Goal: Task Accomplishment & Management: Use online tool/utility

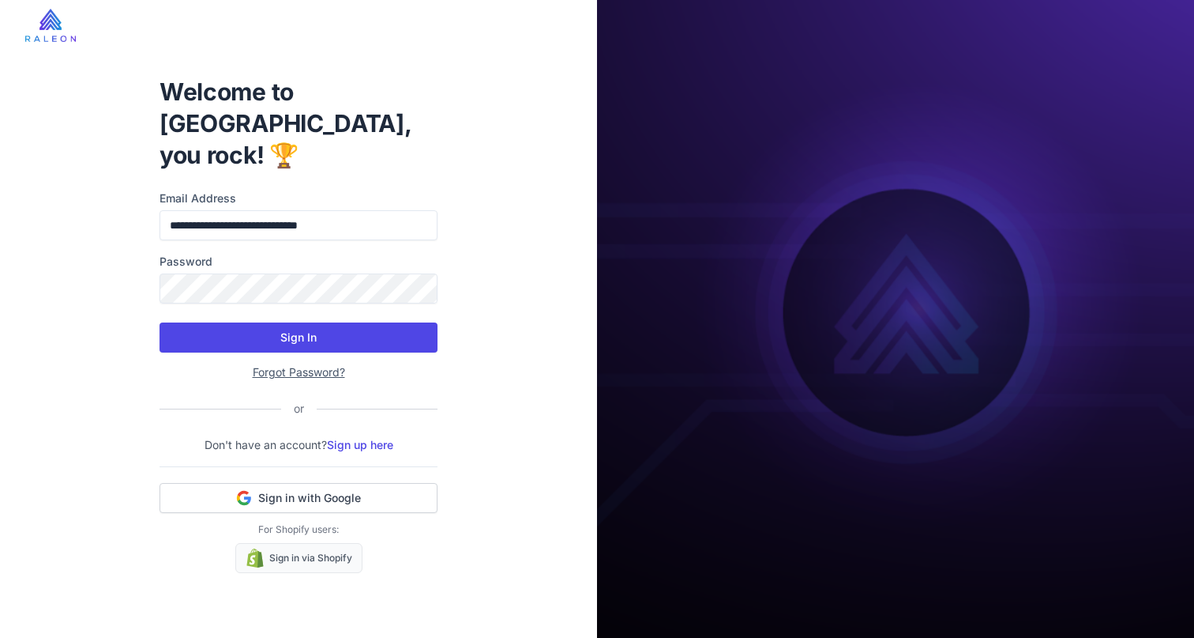
click at [277, 322] on button "Sign In" at bounding box center [299, 337] width 278 height 30
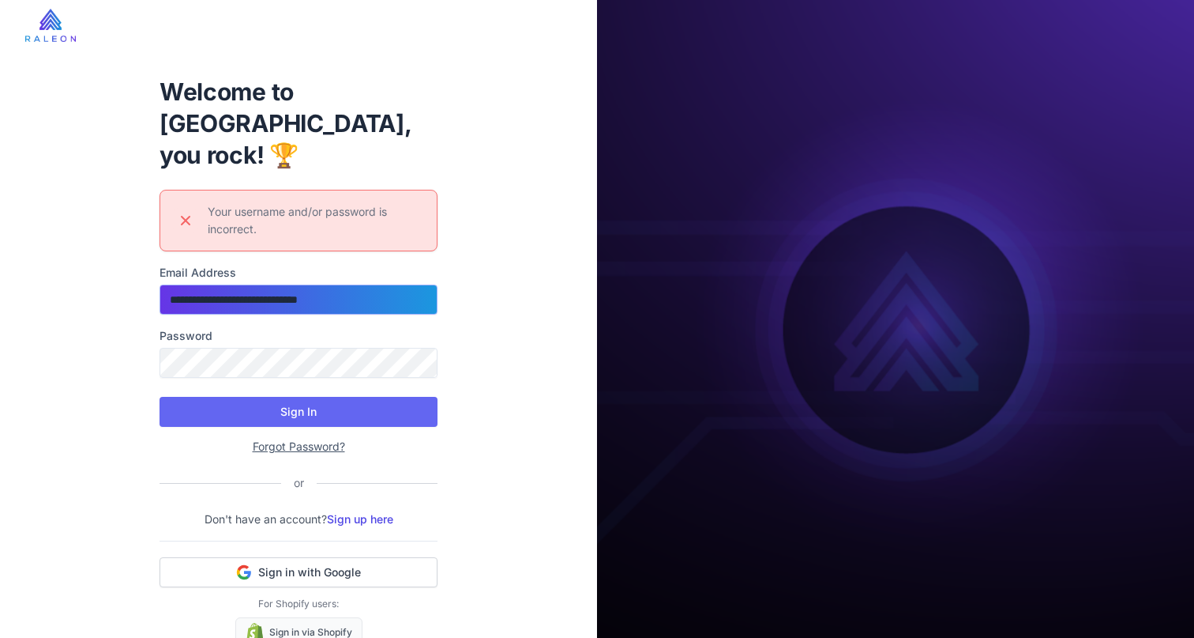
click at [250, 284] on input "**********" at bounding box center [299, 299] width 278 height 30
type input "*"
type input "**********"
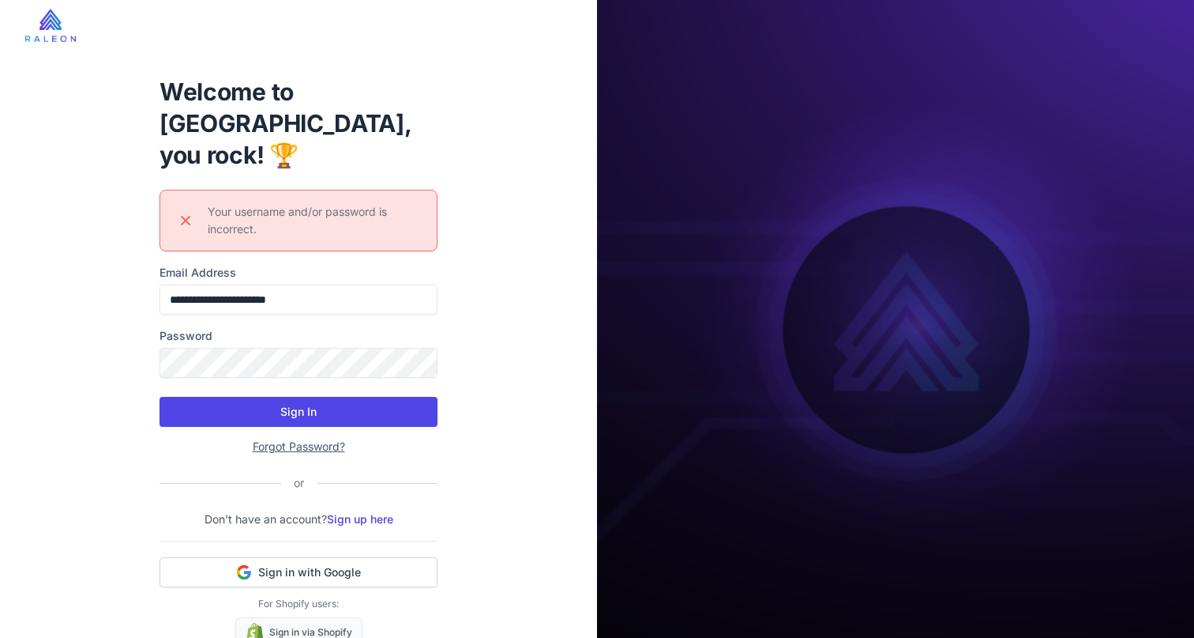
click at [246, 397] on button "Sign In" at bounding box center [299, 412] width 278 height 30
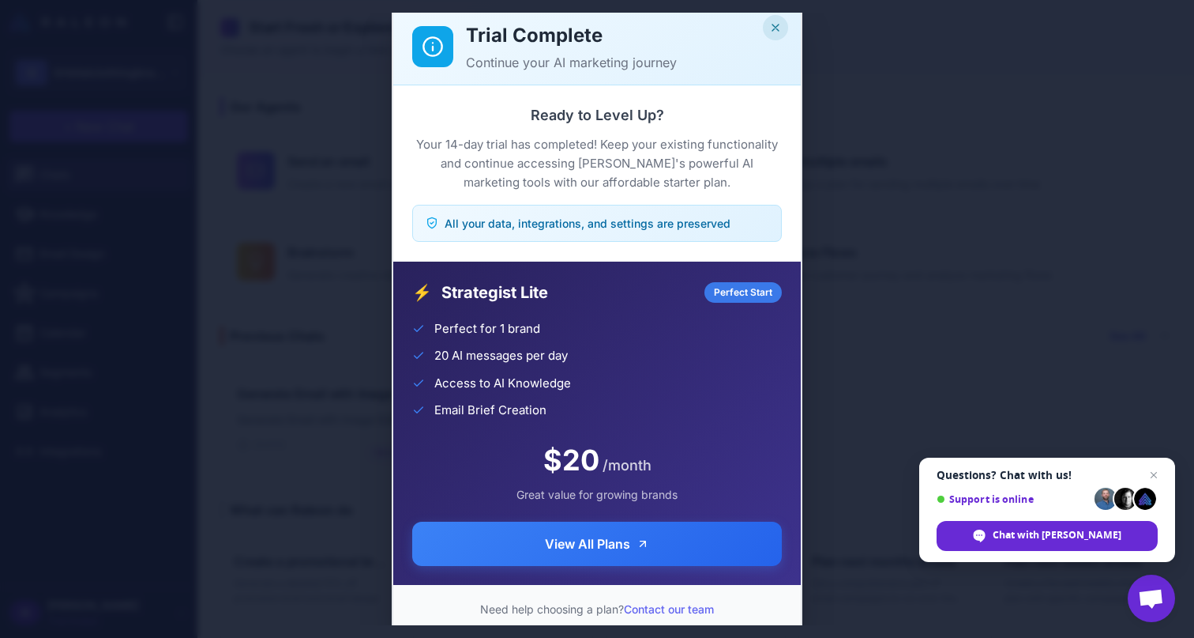
click at [776, 24] on icon "Close" at bounding box center [775, 27] width 13 height 13
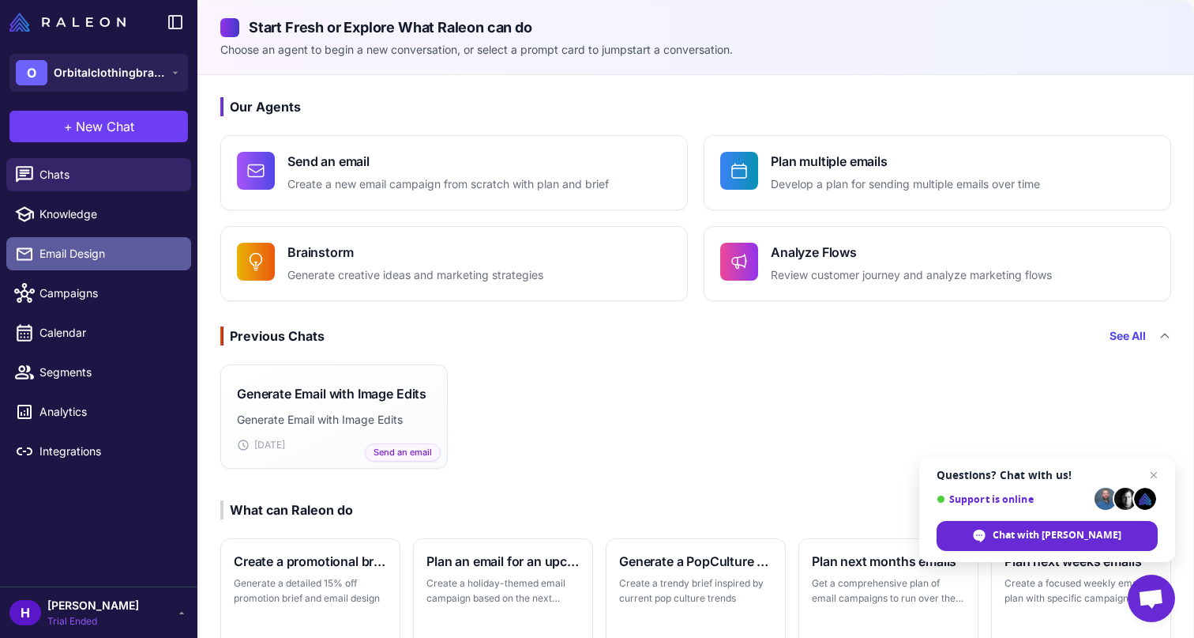
click at [79, 261] on span "Email Design" at bounding box center [109, 253] width 139 height 17
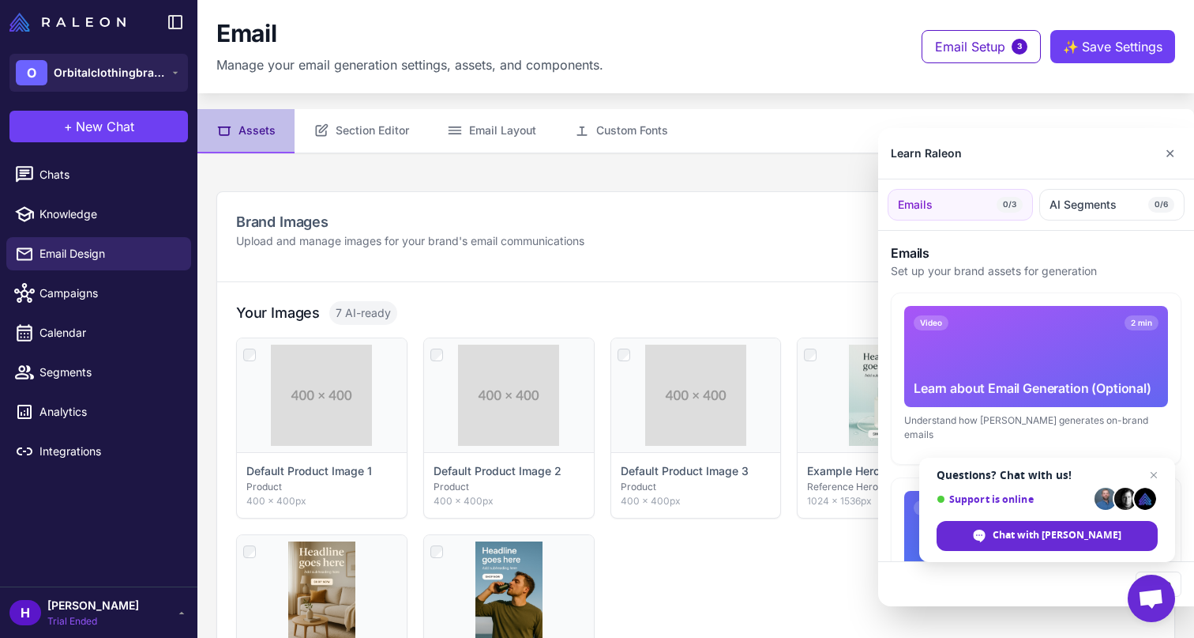
click at [53, 299] on div at bounding box center [597, 319] width 1194 height 638
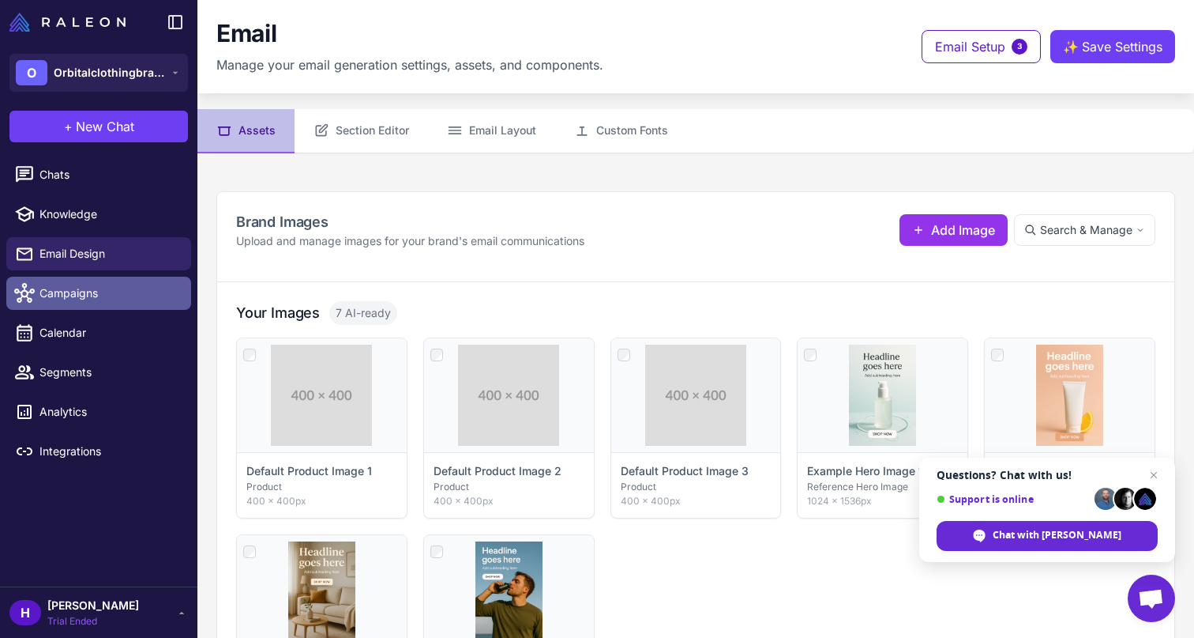
click at [96, 294] on span "Campaigns" at bounding box center [109, 292] width 139 height 17
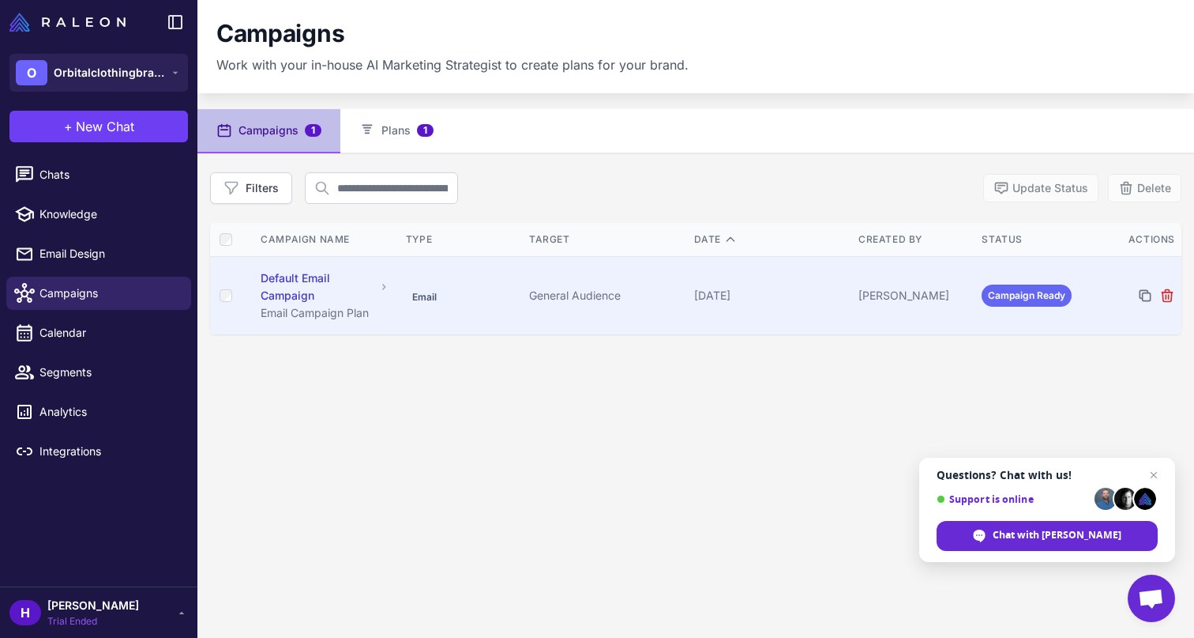
click at [274, 284] on div "Default Email Campaign" at bounding box center [318, 286] width 115 height 35
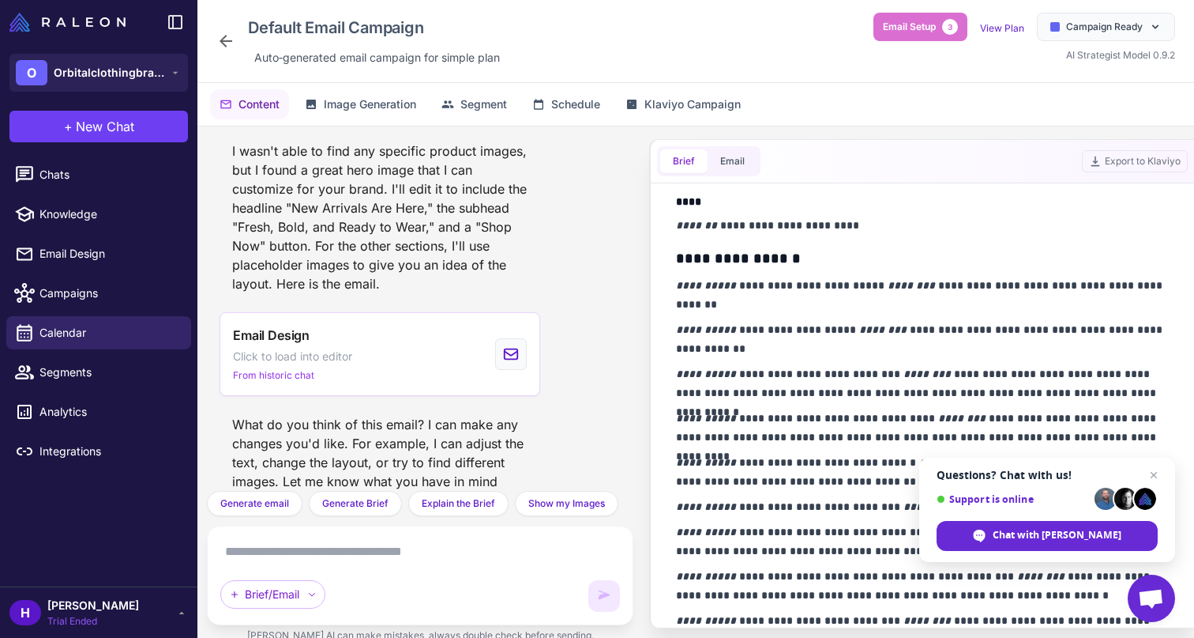
scroll to position [953, 0]
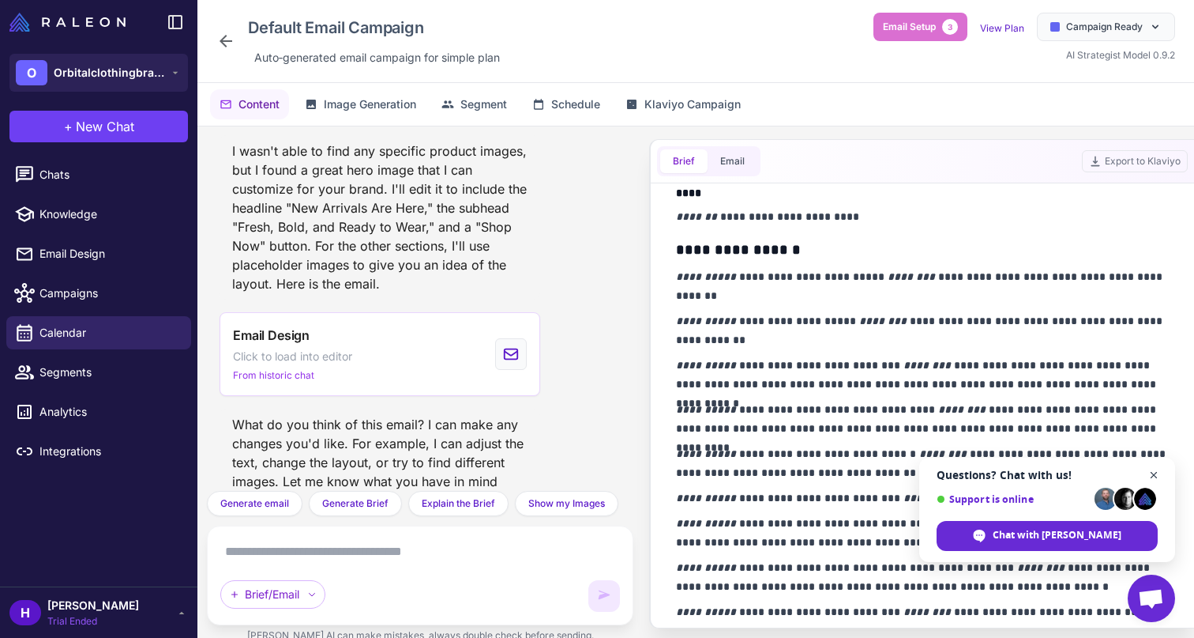
click at [1153, 476] on span "Close chat" at bounding box center [1155, 475] width 20 height 20
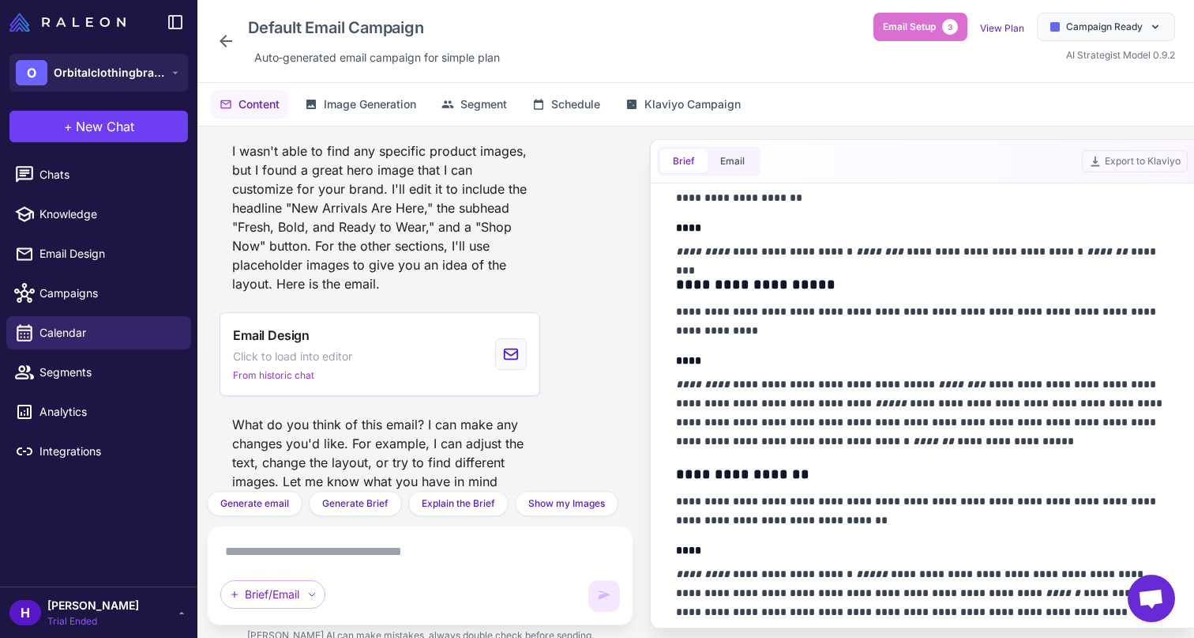
scroll to position [0, 0]
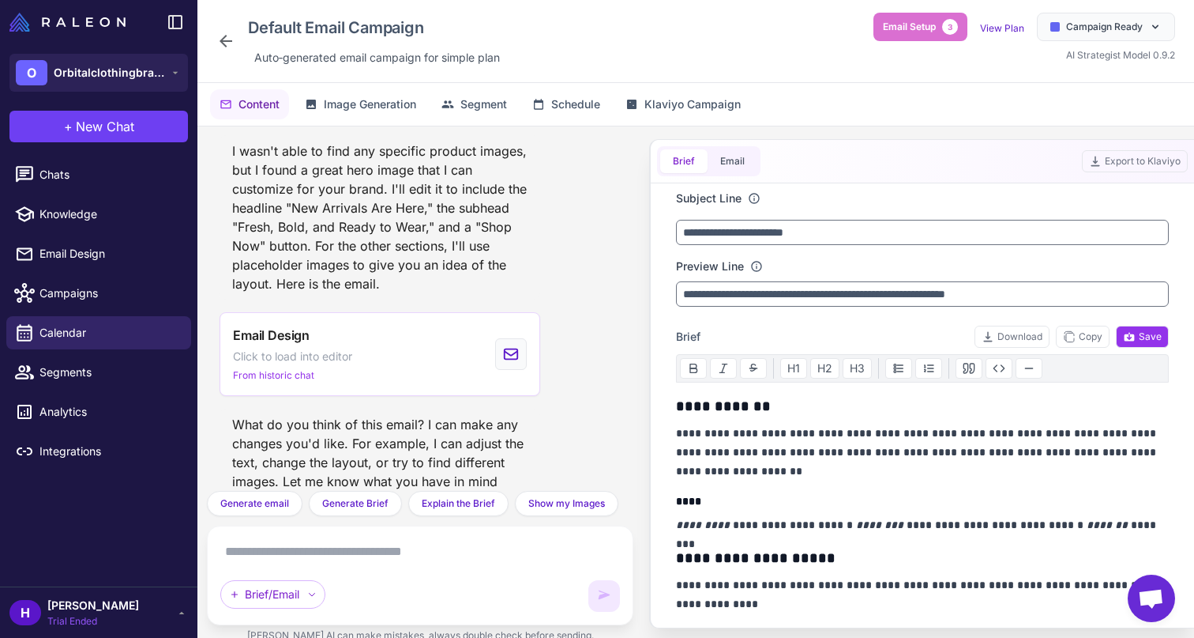
click at [737, 174] on div "Brief Email" at bounding box center [708, 161] width 103 height 30
click at [728, 157] on button "Email" at bounding box center [733, 161] width 50 height 24
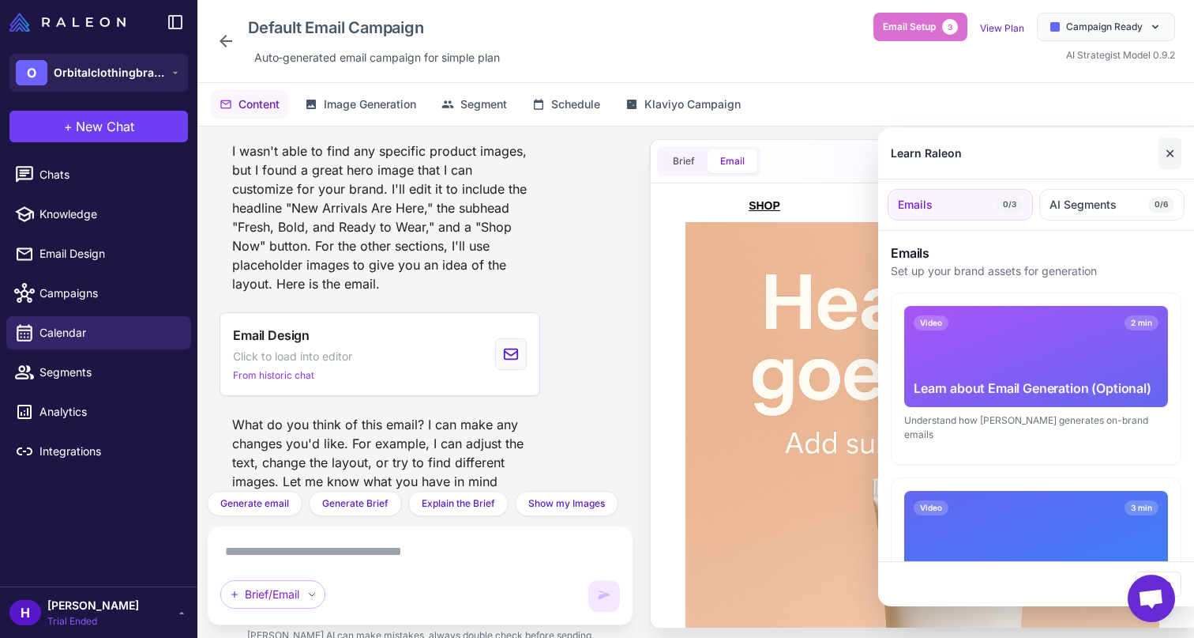
click at [1172, 142] on button "✕" at bounding box center [1170, 153] width 23 height 32
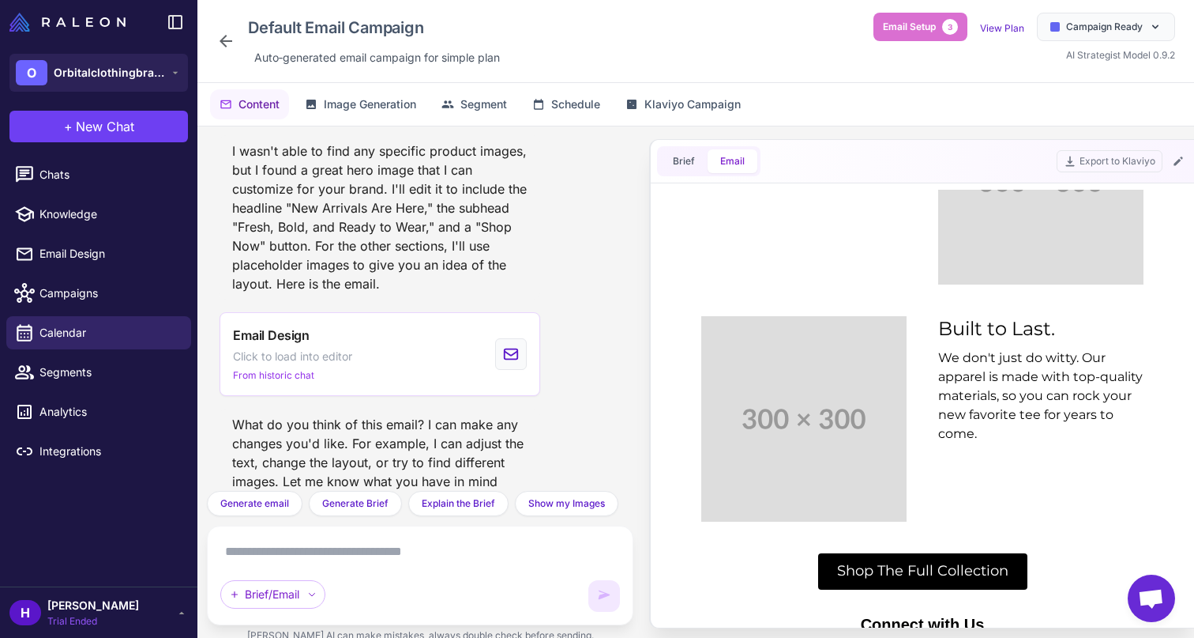
scroll to position [1418, 0]
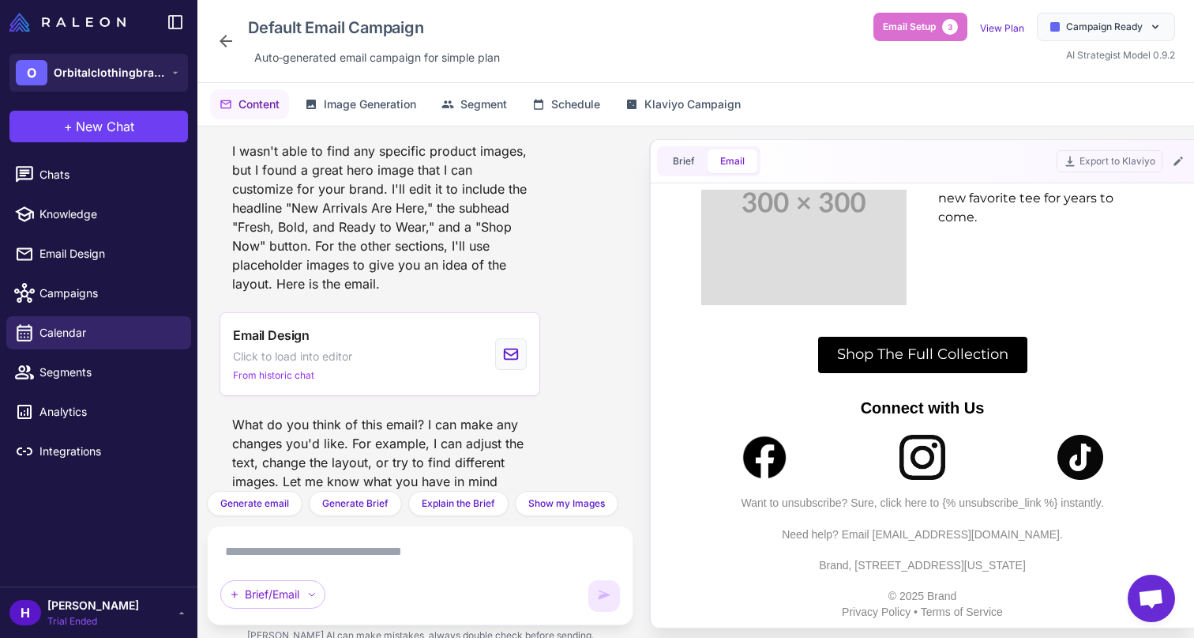
click at [1152, 201] on td "We don't just do witty. Our apparel is made with top-quality materials, so you …" at bounding box center [1041, 183] width 237 height 119
click at [1044, 303] on div "Built to Last. We don't just do witty. Our apparel is made with top-quality mat…" at bounding box center [1041, 202] width 237 height 237
drag, startPoint x: 988, startPoint y: 210, endPoint x: 947, endPoint y: 209, distance: 40.3
click at [947, 209] on div "We don't just do witty. Our apparel is made with top-quality materials, so you …" at bounding box center [1041, 179] width 205 height 95
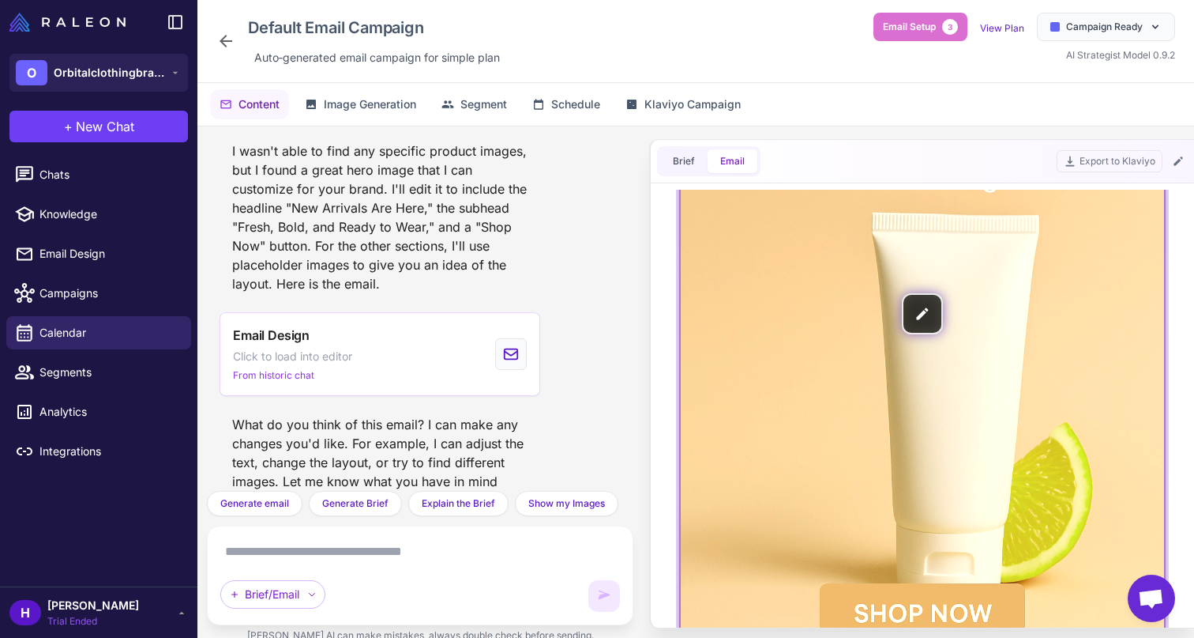
scroll to position [0, 0]
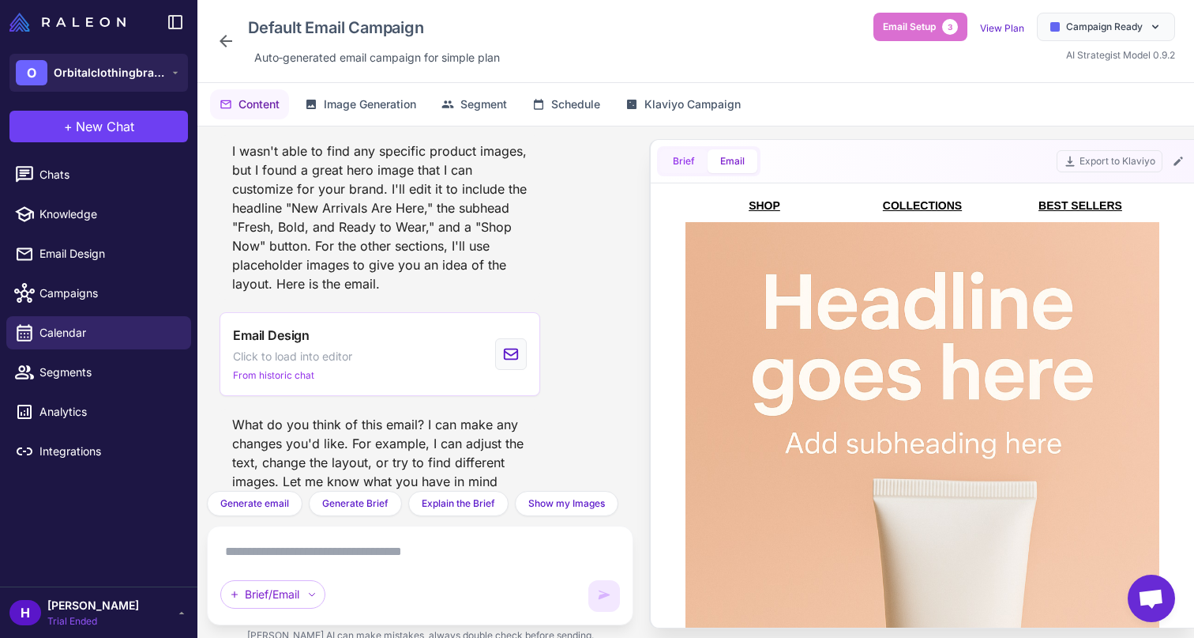
click at [683, 153] on button "Brief" at bounding box center [683, 161] width 47 height 24
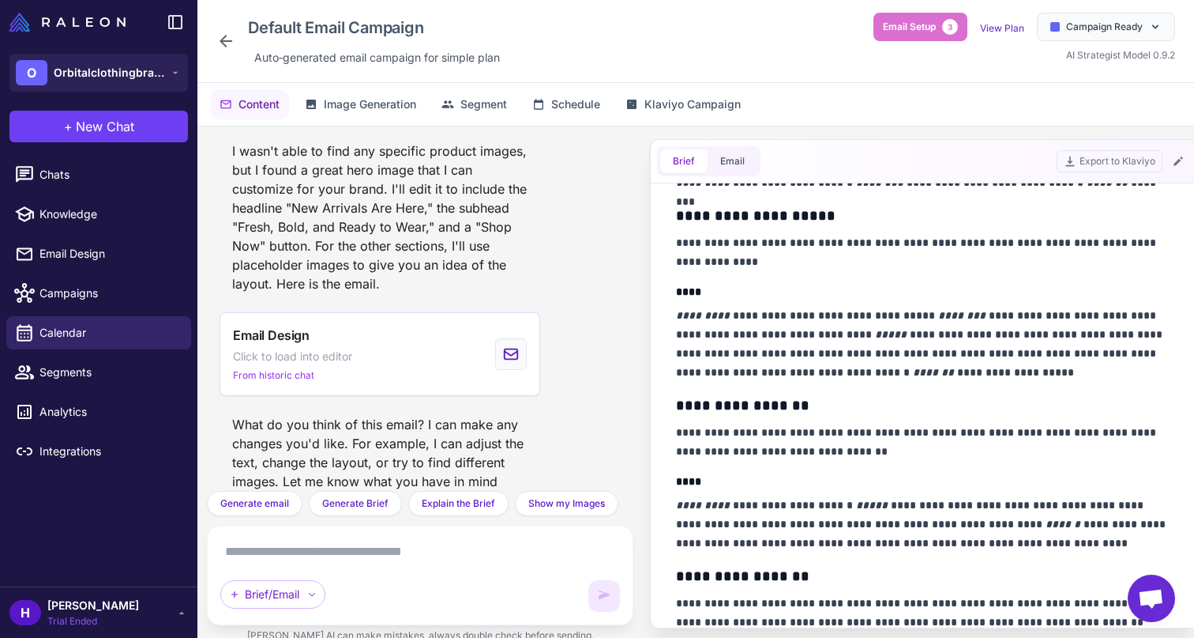
scroll to position [347, 0]
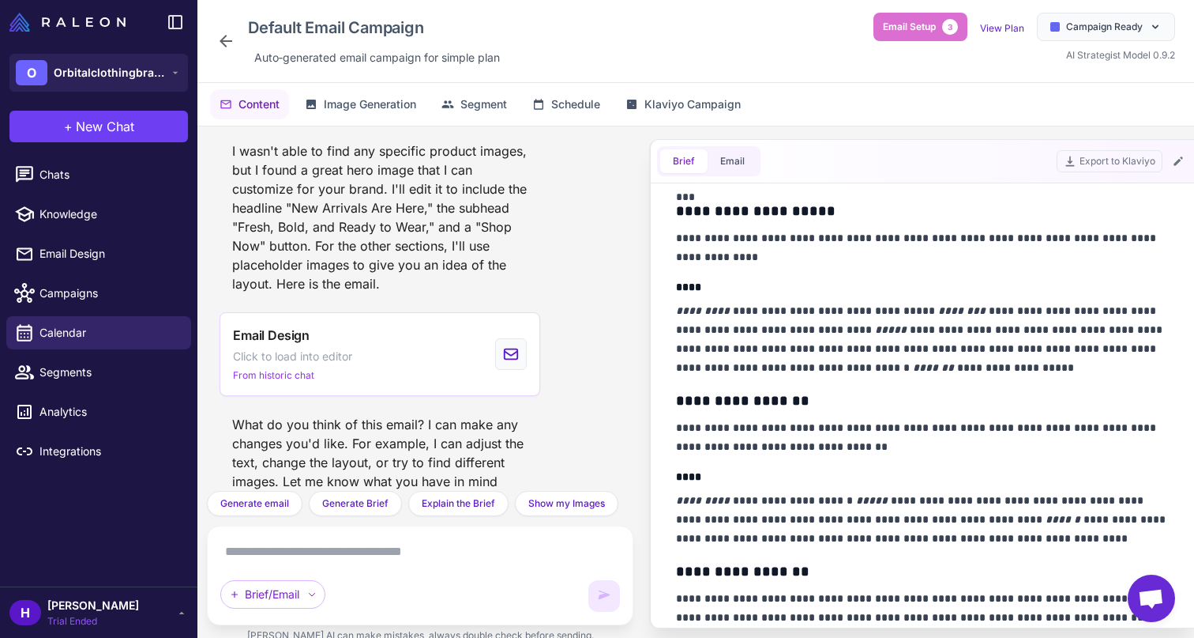
click at [720, 148] on div "Brief Email" at bounding box center [708, 161] width 103 height 30
click at [720, 154] on button "Email" at bounding box center [733, 161] width 50 height 24
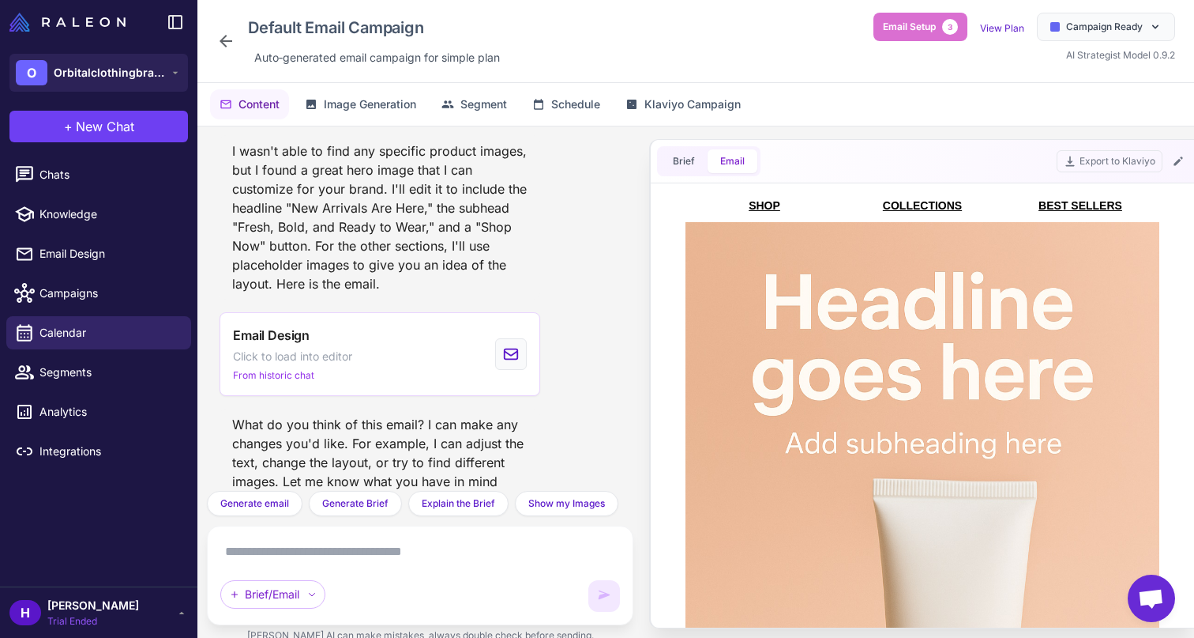
scroll to position [0, 0]
click at [668, 164] on button "Brief" at bounding box center [683, 161] width 47 height 24
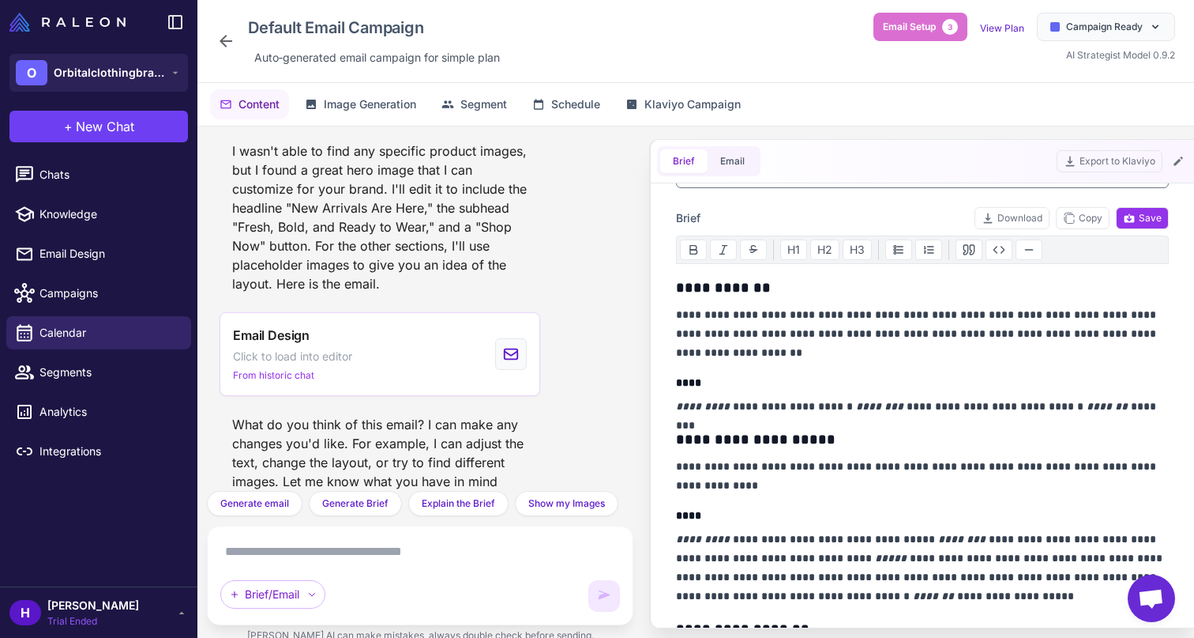
scroll to position [123, 0]
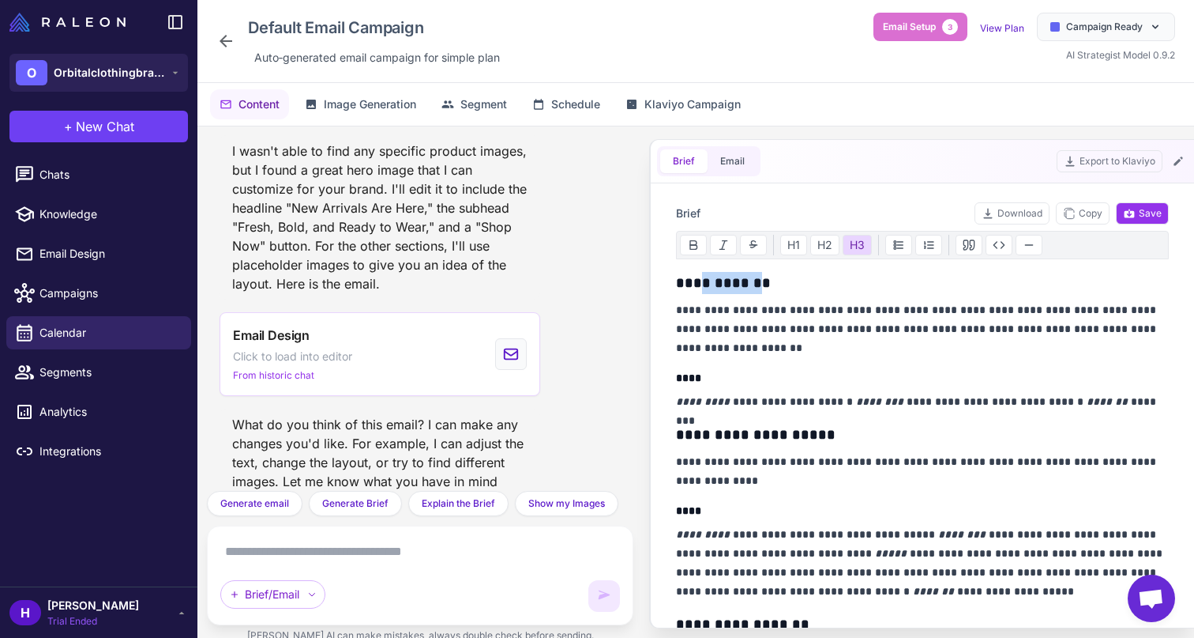
drag, startPoint x: 702, startPoint y: 277, endPoint x: 769, endPoint y: 280, distance: 67.2
click at [769, 280] on h3 "**********" at bounding box center [922, 283] width 493 height 22
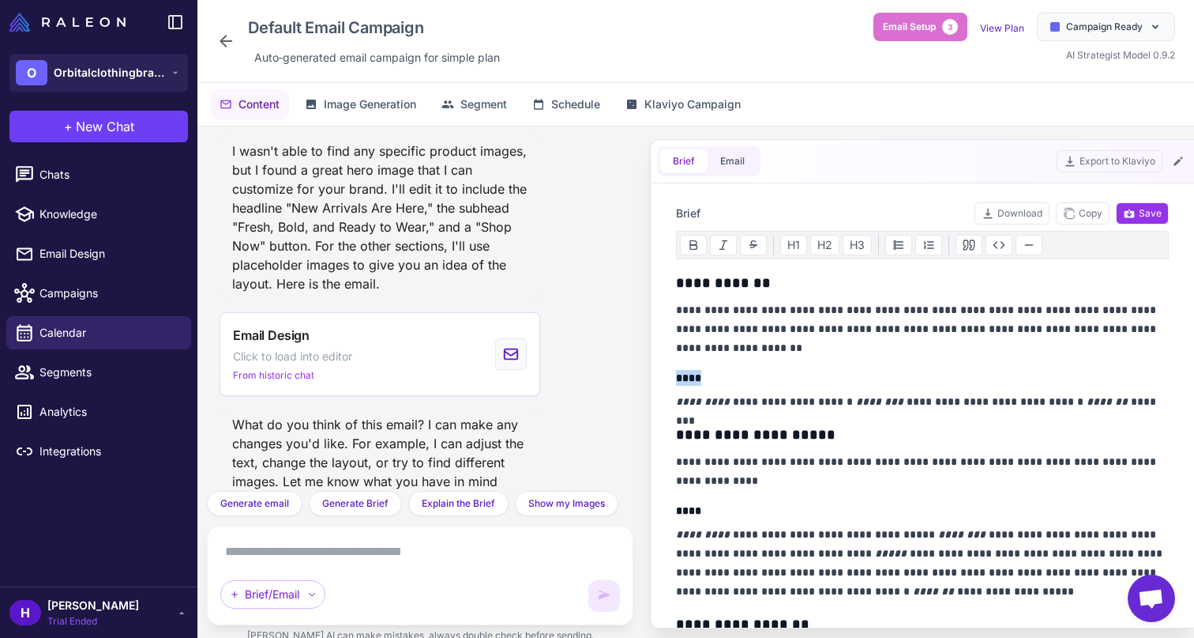
drag, startPoint x: 713, startPoint y: 379, endPoint x: 677, endPoint y: 379, distance: 36.3
click at [677, 379] on h4 "****" at bounding box center [922, 378] width 493 height 16
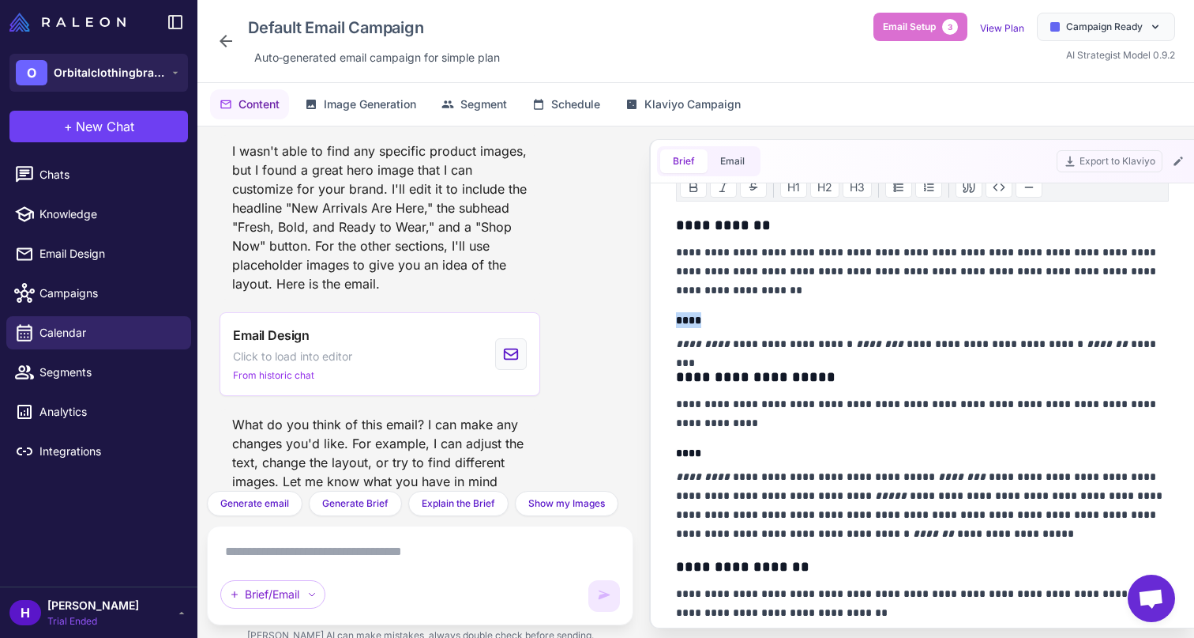
scroll to position [209, 0]
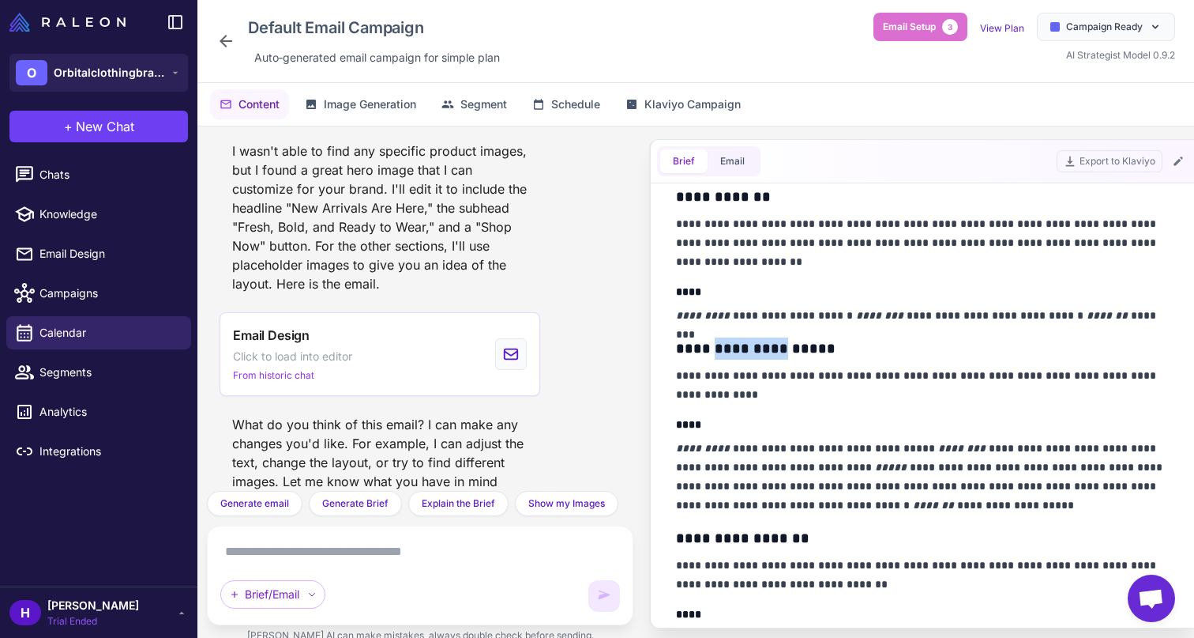
drag, startPoint x: 718, startPoint y: 351, endPoint x: 806, endPoint y: 351, distance: 87.7
click at [806, 351] on h3 "**********" at bounding box center [922, 348] width 493 height 22
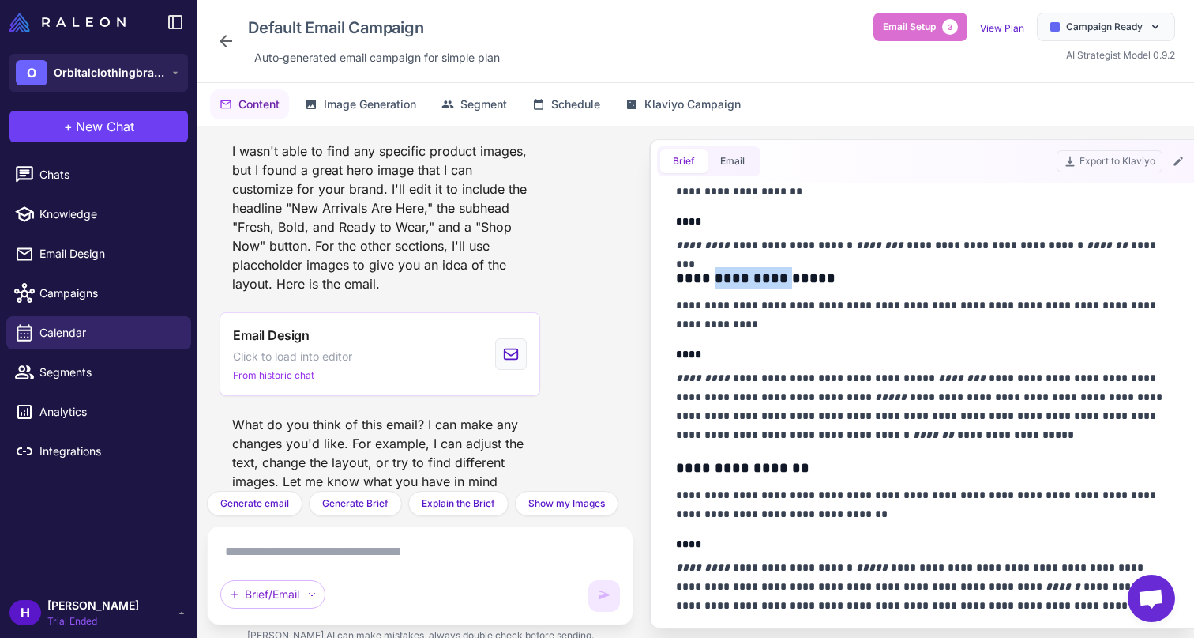
scroll to position [322, 0]
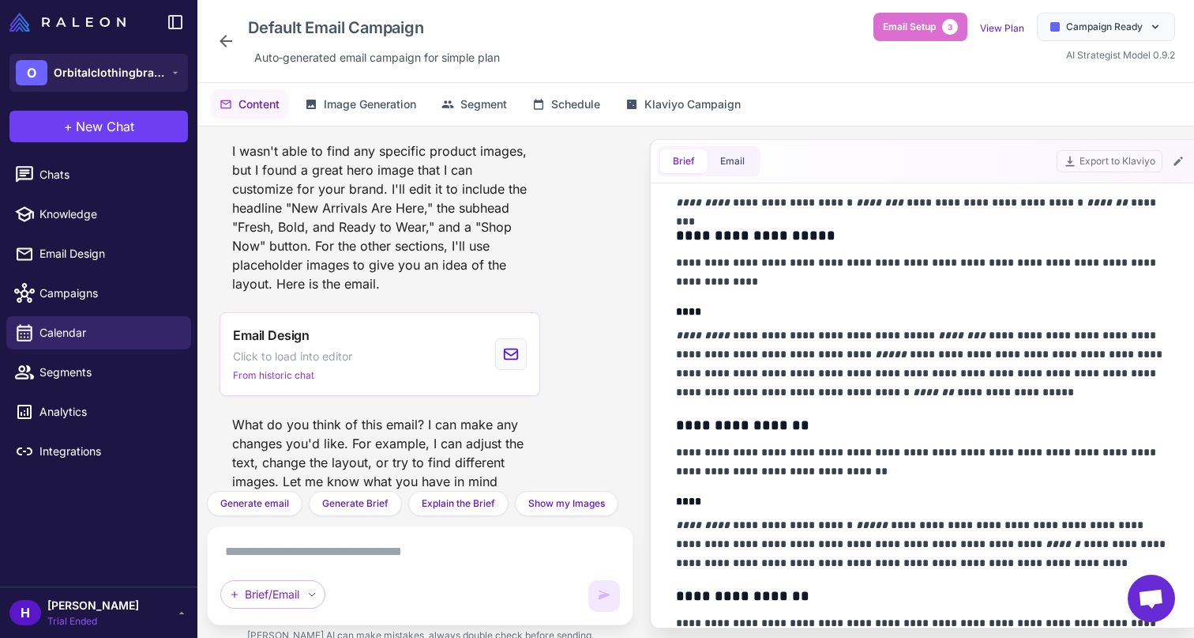
drag, startPoint x: 744, startPoint y: 299, endPoint x: 631, endPoint y: 299, distance: 113.0
click at [631, 299] on div "Get smarter results with your integrations Connect Shopify and Klaviyo to unloc…" at bounding box center [696, 390] width 997 height 529
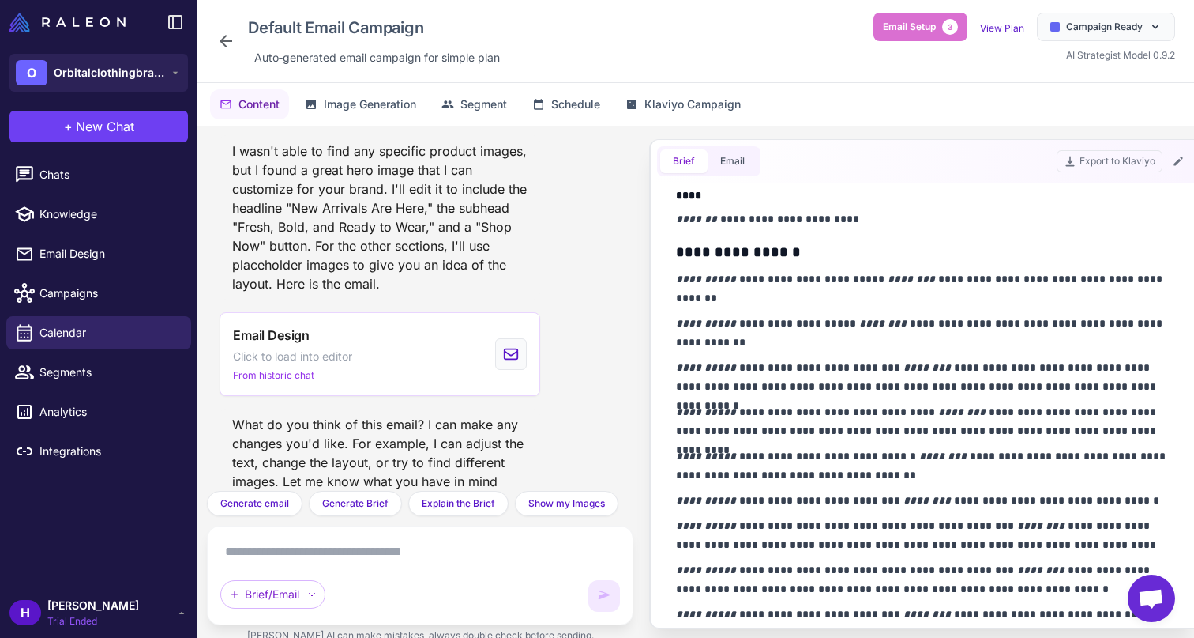
scroll to position [953, 0]
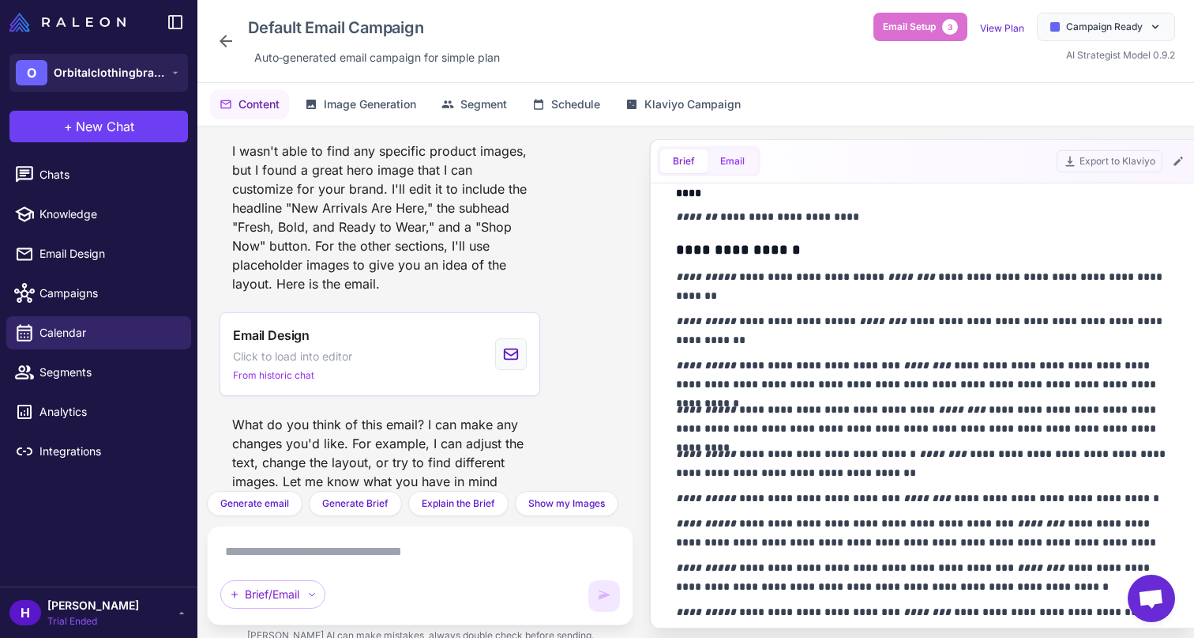
click at [727, 163] on button "Email" at bounding box center [733, 161] width 50 height 24
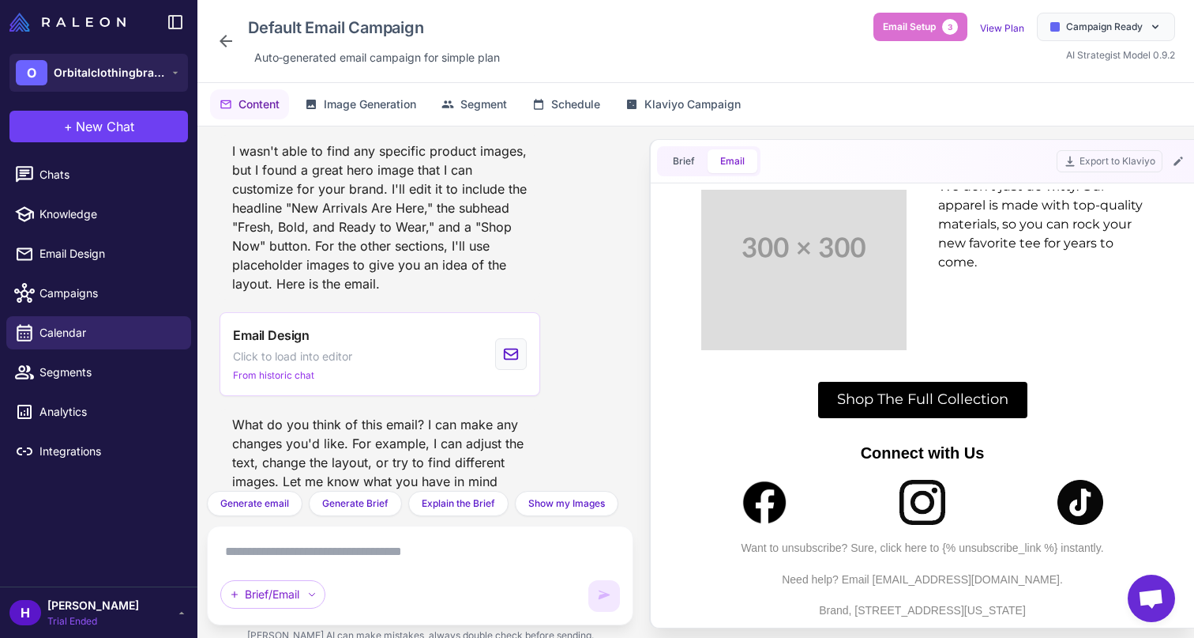
scroll to position [1418, 0]
